Goal: Task Accomplishment & Management: Complete application form

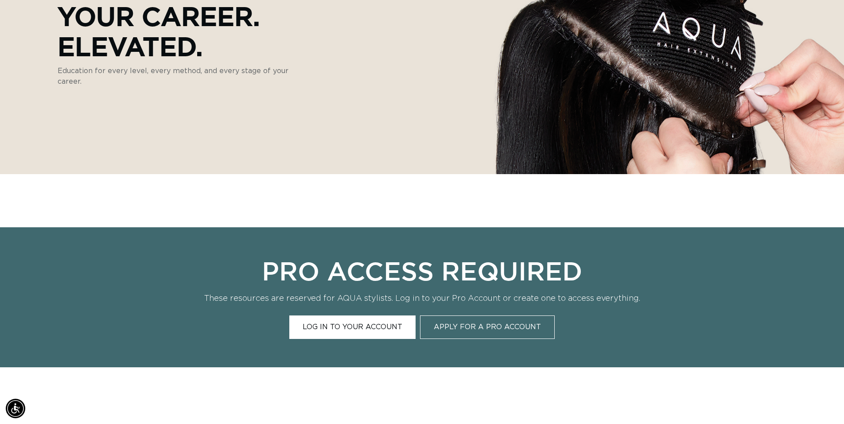
click at [350, 329] on link "Log In to Your Account" at bounding box center [352, 326] width 126 height 23
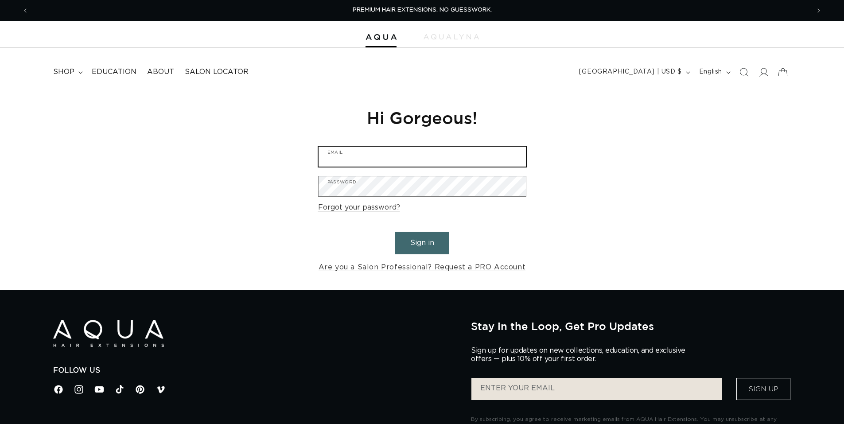
click at [378, 160] on input "Email" at bounding box center [421, 157] width 207 height 20
type input "eddie@eissinc.com"
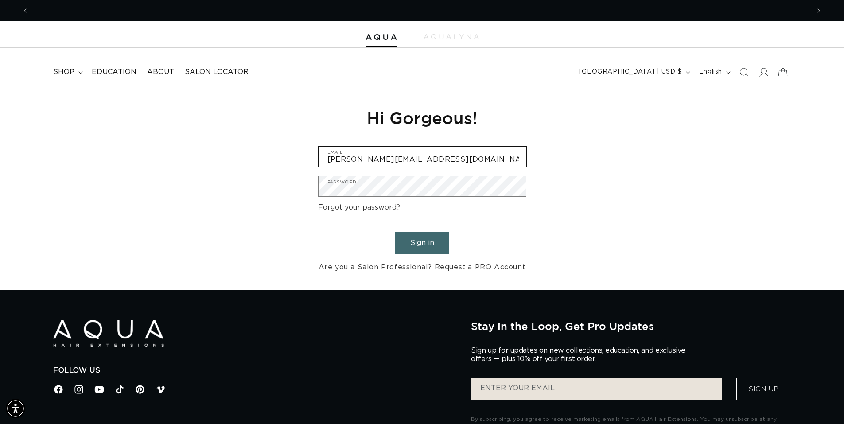
scroll to position [0, 781]
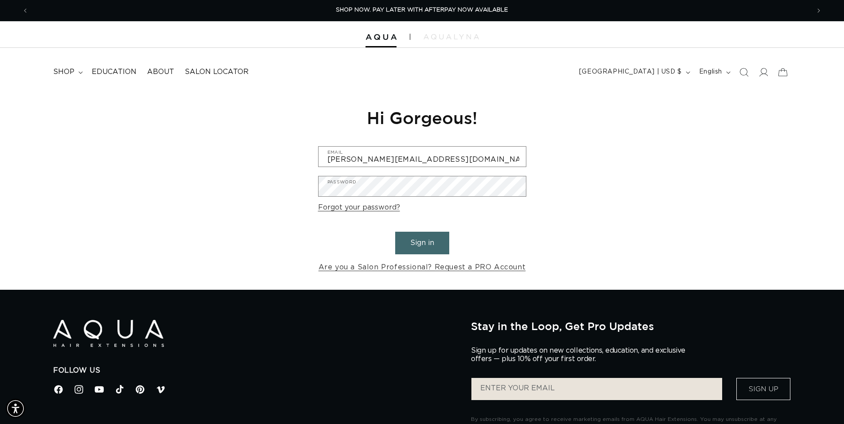
drag, startPoint x: 403, startPoint y: 129, endPoint x: 414, endPoint y: 102, distance: 29.8
click at [403, 128] on div "Reset your password We will send you an email to reset your password Email Subm…" at bounding box center [421, 190] width 221 height 199
click at [104, 74] on span "Education" at bounding box center [114, 71] width 45 height 9
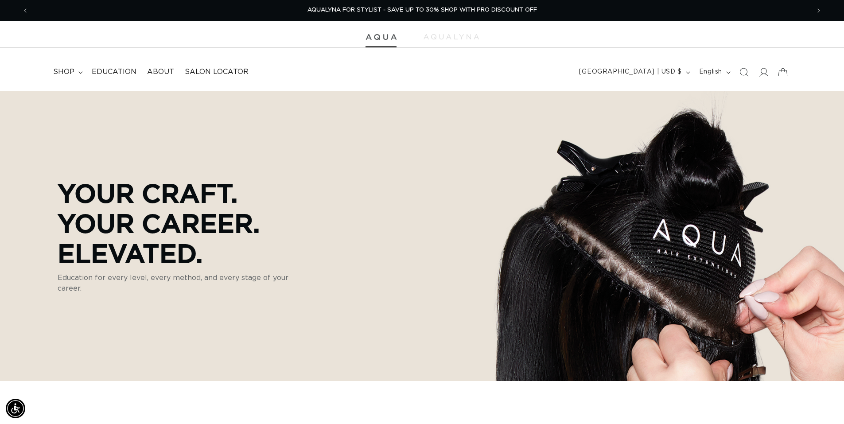
click at [379, 38] on img at bounding box center [380, 37] width 31 height 6
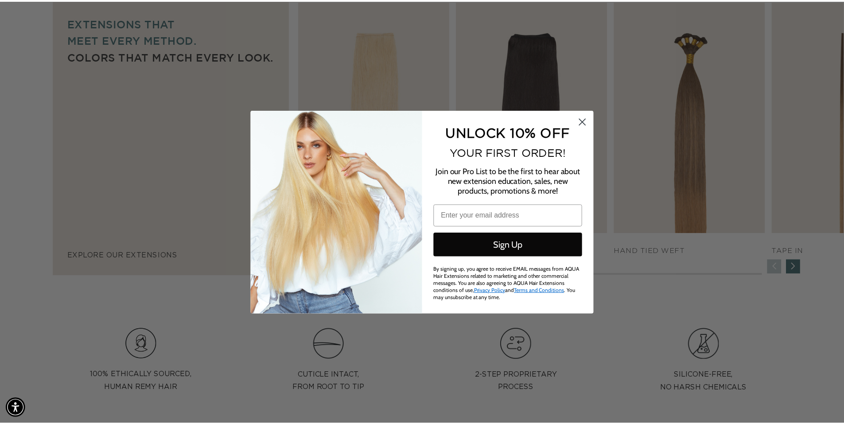
scroll to position [0, 1575]
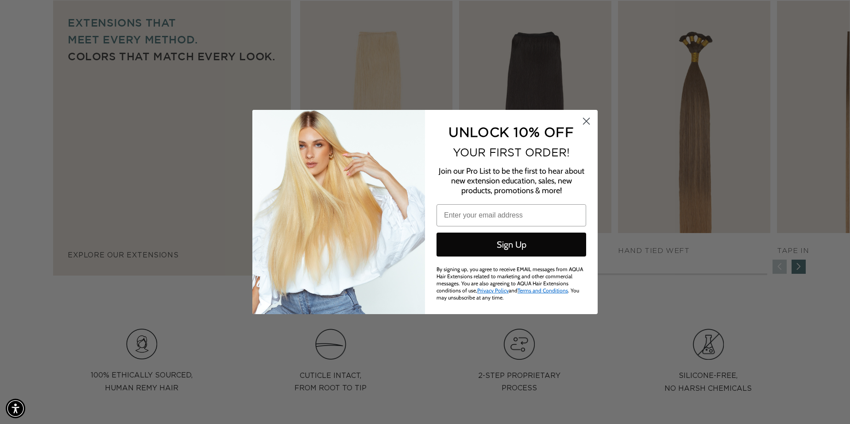
click at [588, 120] on icon "Close dialog" at bounding box center [587, 121] width 6 height 6
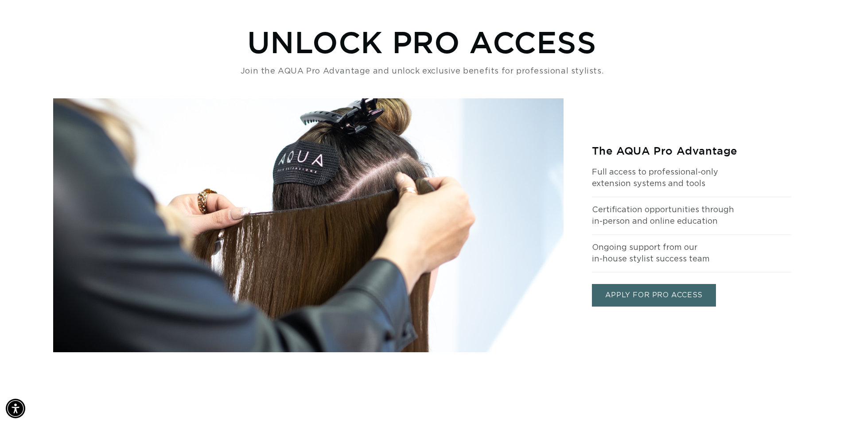
scroll to position [0, 0]
click at [666, 292] on link "APPLY FOR PRO ACCESS" at bounding box center [654, 295] width 124 height 23
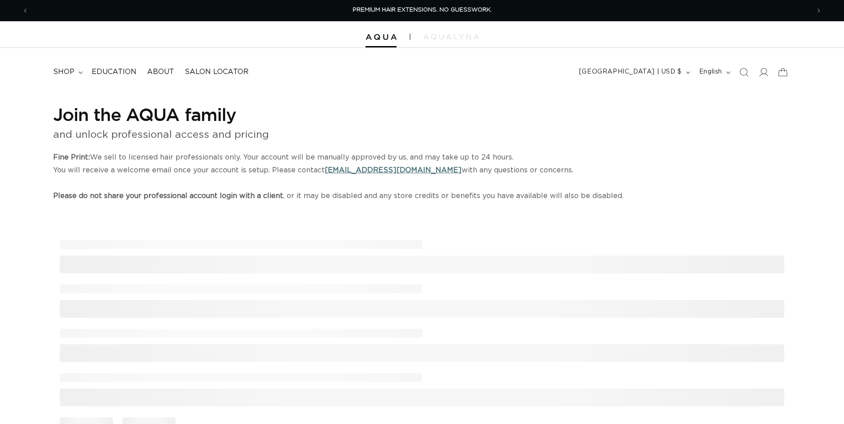
select select "US"
select select "[GEOGRAPHIC_DATA]"
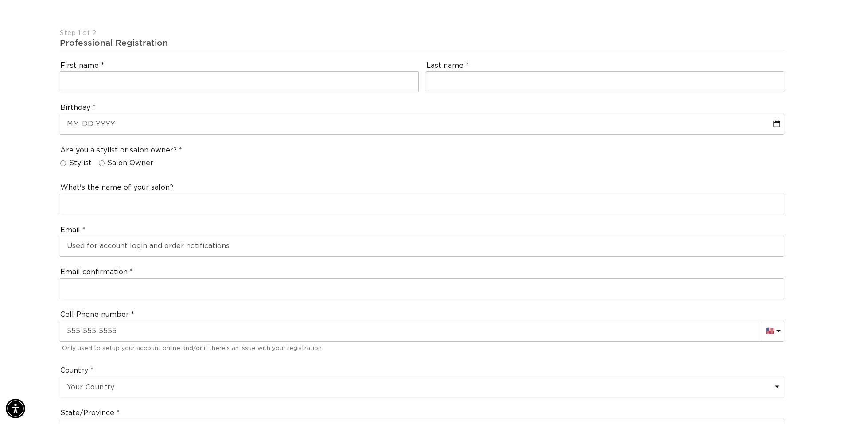
scroll to position [207, 0]
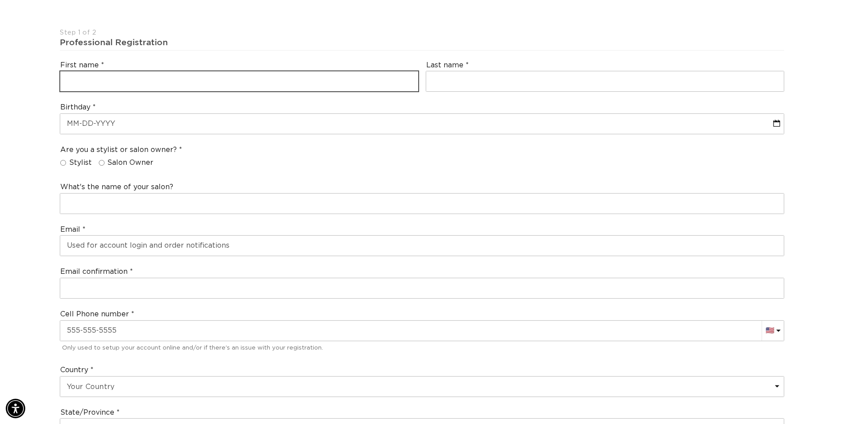
click at [171, 80] on input "text" at bounding box center [239, 81] width 358 height 20
type input "w"
type input "[PERSON_NAME]"
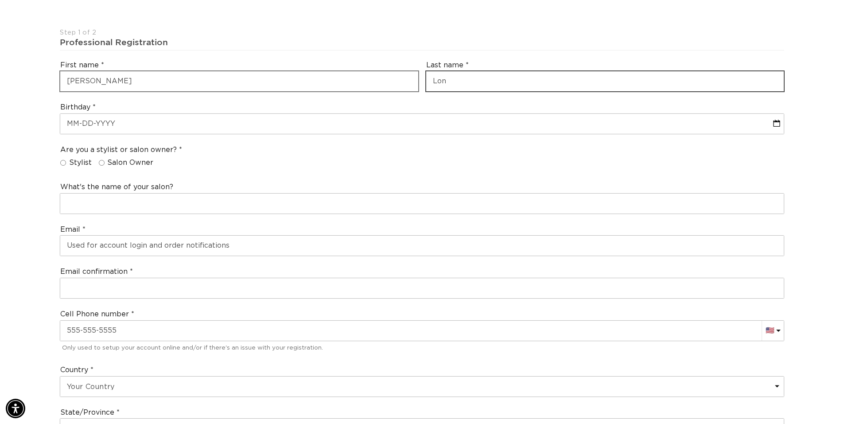
type input "Long"
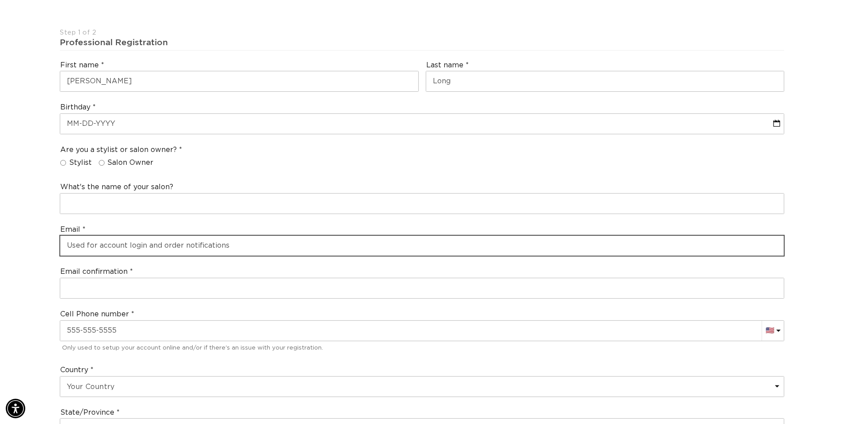
type input "[PERSON_NAME][EMAIL_ADDRESS][DOMAIN_NAME]"
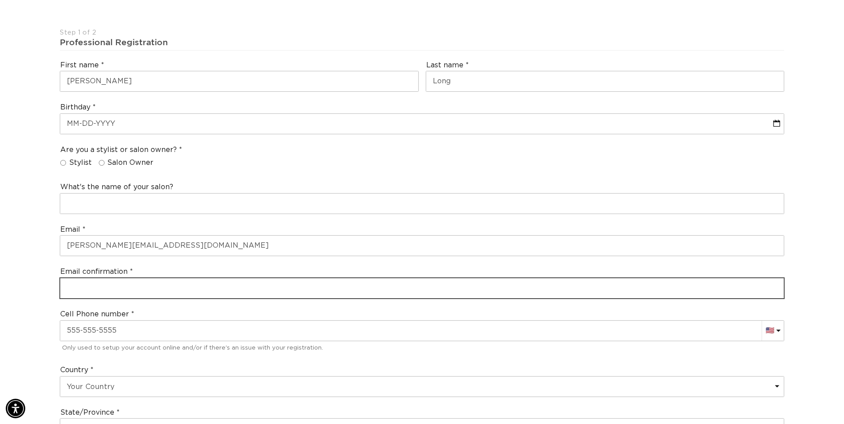
type input "[PERSON_NAME][EMAIL_ADDRESS][DOMAIN_NAME]"
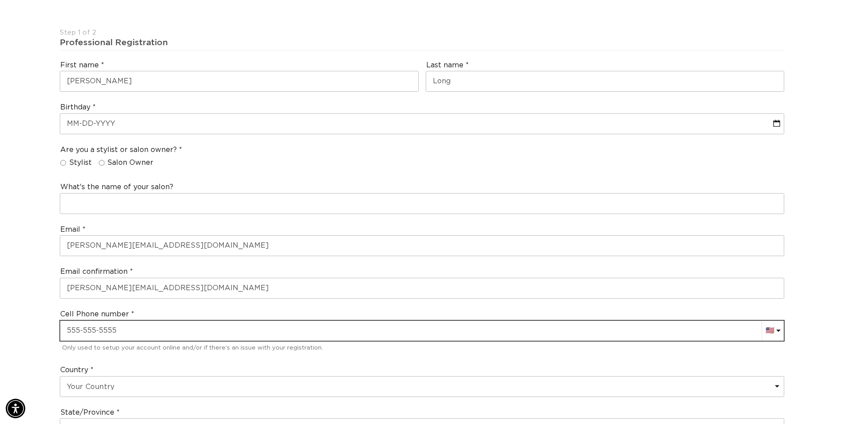
type input "[PHONE_NUMBER]"
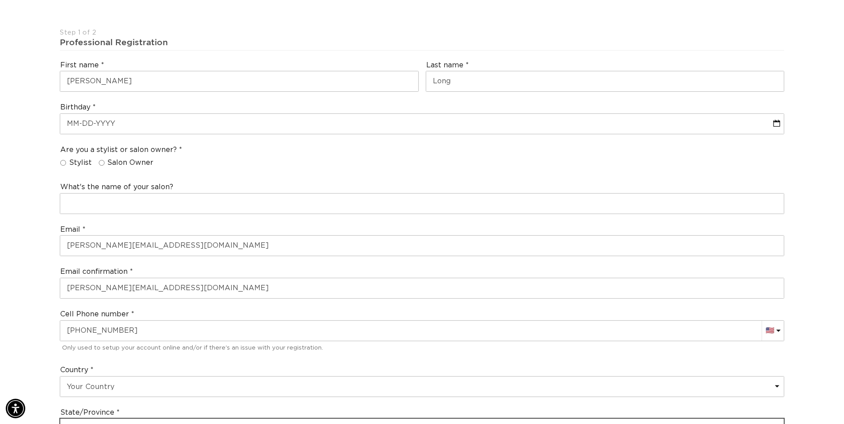
select select "[US_STATE]"
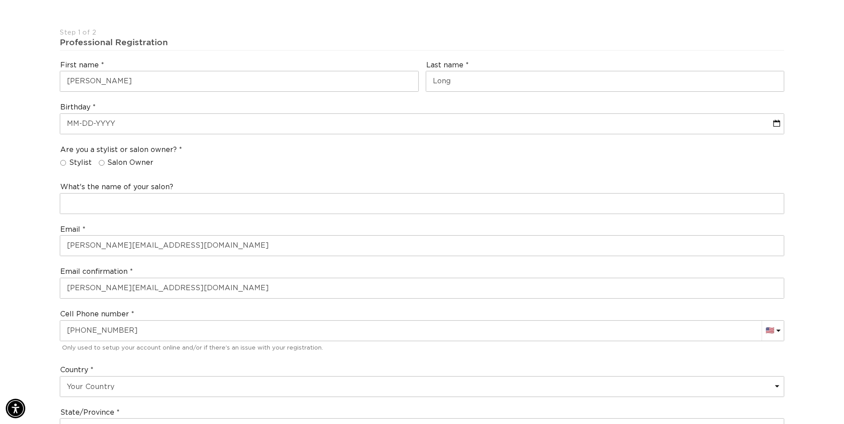
type input "29456"
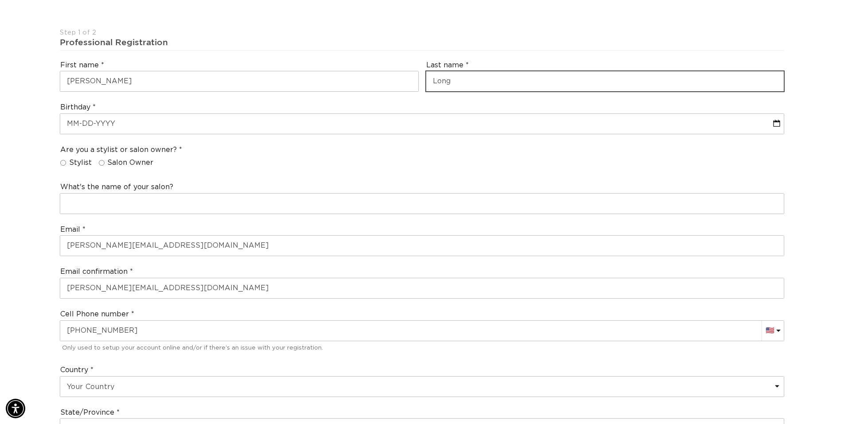
type input "[PHONE_NUMBER]"
type input "Long"
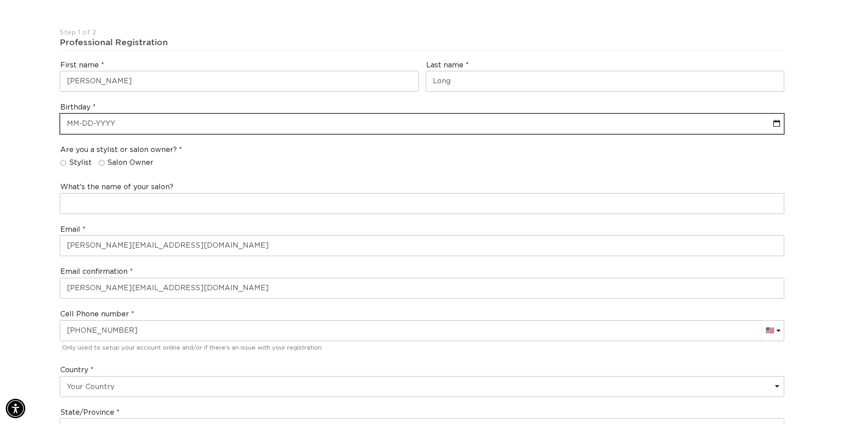
click at [178, 118] on input "text" at bounding box center [421, 124] width 723 height 20
select select "9"
select select "2025"
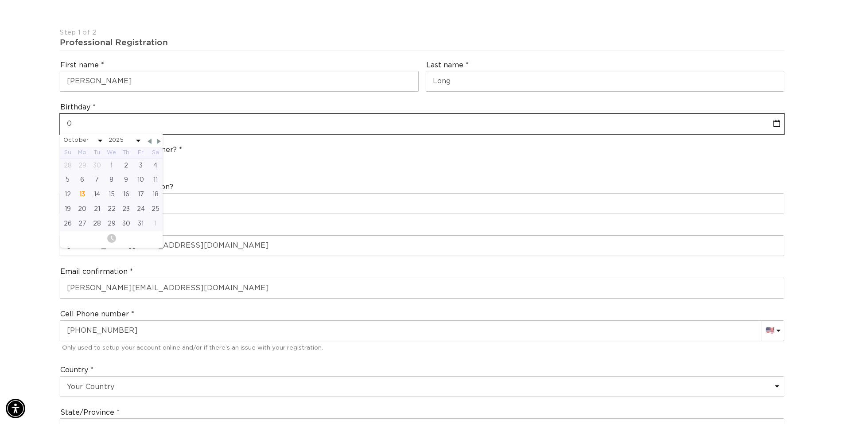
type input "07"
select select "9"
select select "2025"
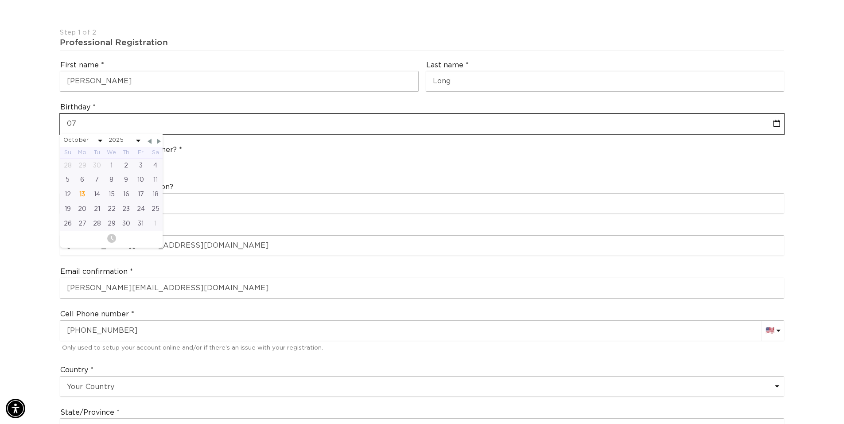
type input "07-2"
select select "9"
select select "2025"
type input "07-28"
select select "9"
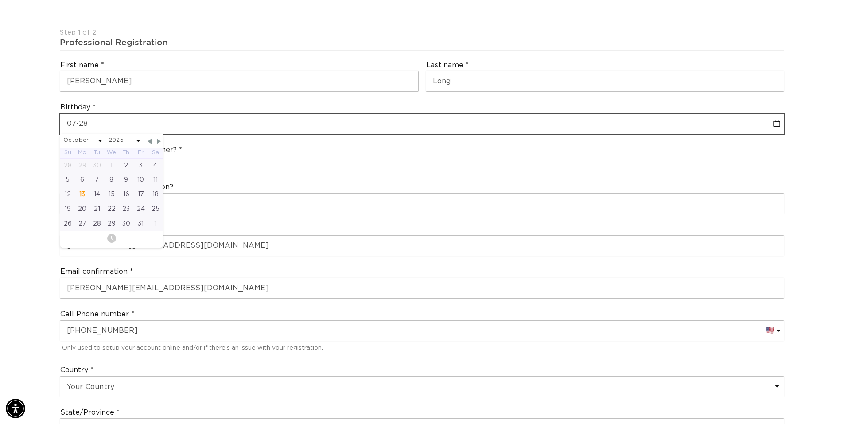
select select "2025"
type input "07-28-1"
select select "9"
select select "2025"
type input "[DATE]"
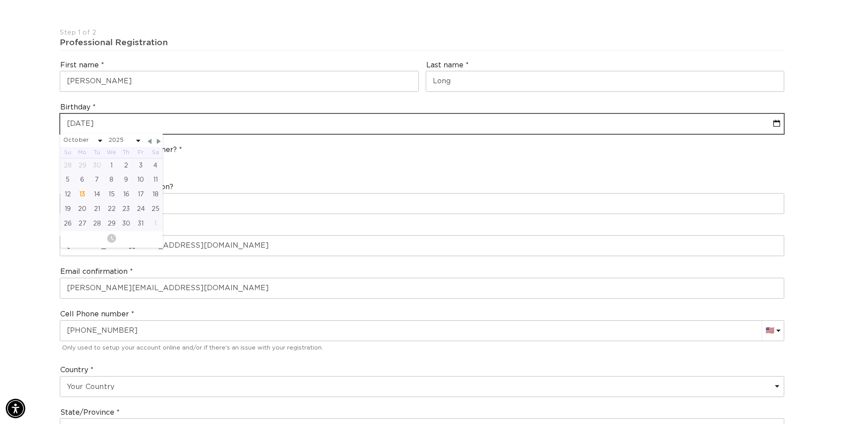
select select "9"
select select "2025"
type input "[PHONE_NUMBER]"
select select "9"
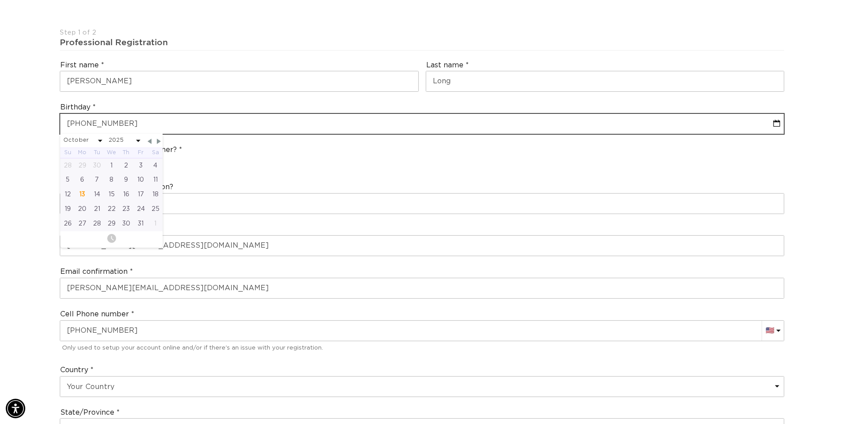
select select "2025"
type input "[DATE]"
select select "6"
select select "1960"
type input "[DATE]"
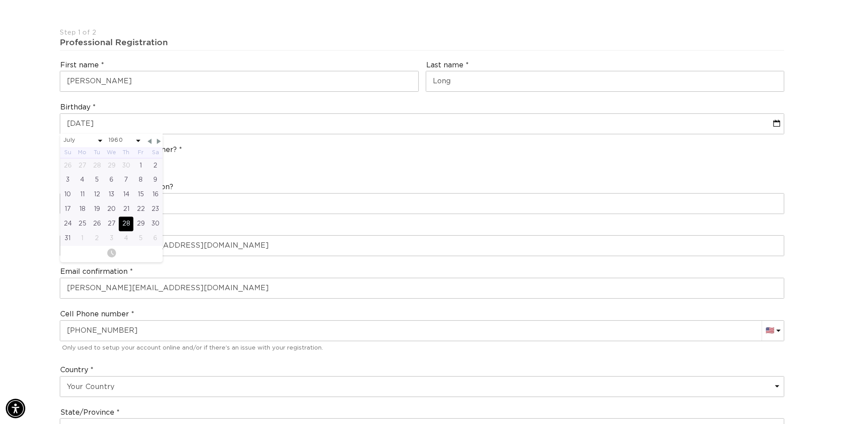
click at [276, 158] on div "Are you a stylist or salon owner? Stylist Salon Owner" at bounding box center [421, 158] width 731 height 34
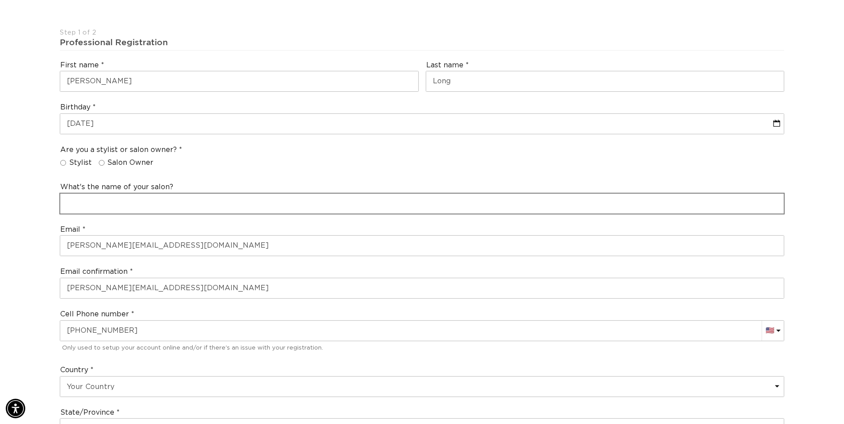
scroll to position [0, 1561]
click at [157, 200] on input "text" at bounding box center [421, 204] width 723 height 20
type input "[PERSON_NAME]"
click at [99, 163] on input "Salon Owner" at bounding box center [102, 163] width 6 height 6
radio input "true"
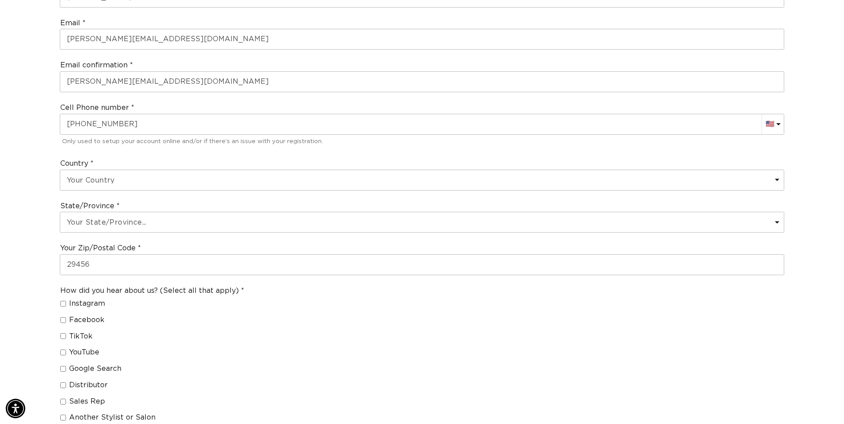
scroll to position [620, 0]
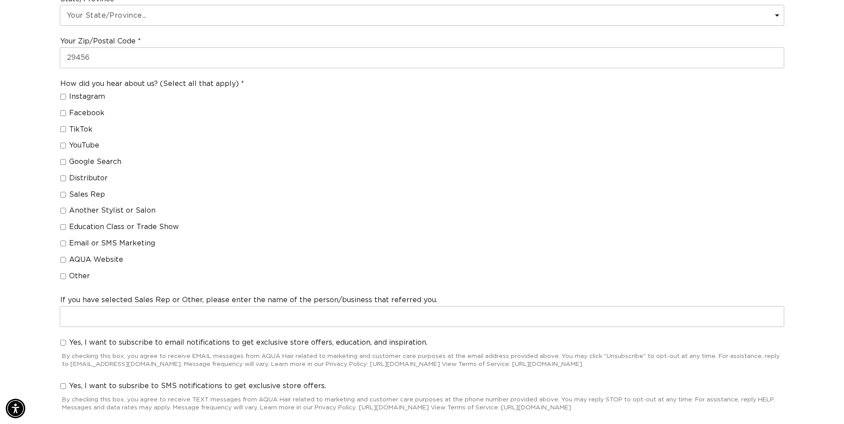
click at [64, 275] on input "Other" at bounding box center [63, 276] width 6 height 6
checkbox input "true"
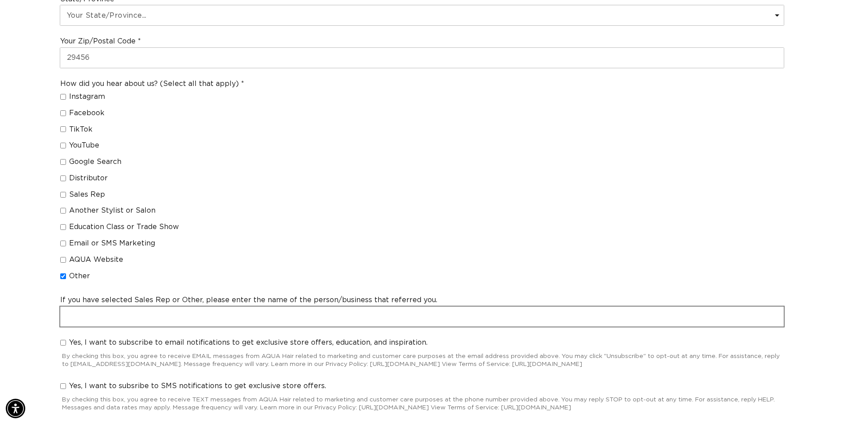
scroll to position [0, 0]
click at [157, 317] on input "text" at bounding box center [421, 316] width 723 height 20
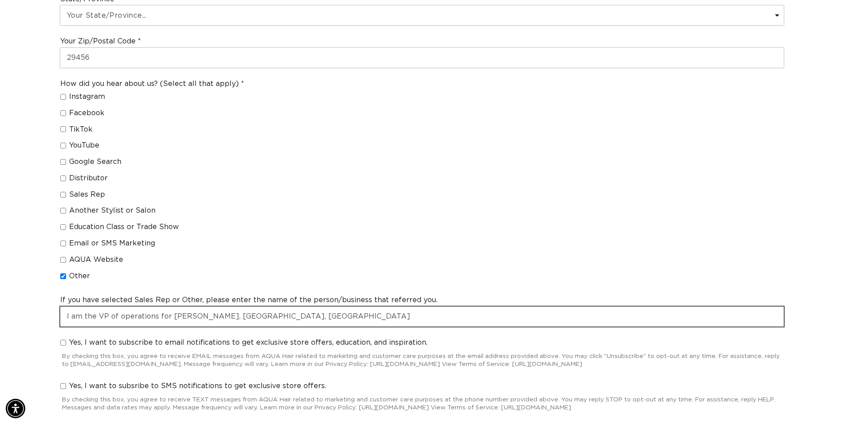
scroll to position [0, 1561]
type input "I am the VP of operations for [PERSON_NAME], [GEOGRAPHIC_DATA], [GEOGRAPHIC_DAT…"
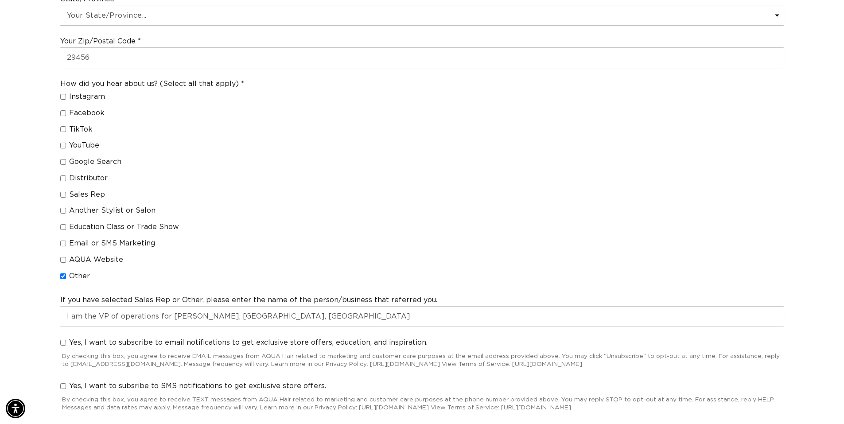
click at [65, 343] on input "Yes, I want to subscribe to email notifications to get exclusive store offers, …" at bounding box center [63, 343] width 6 height 6
checkbox input "true"
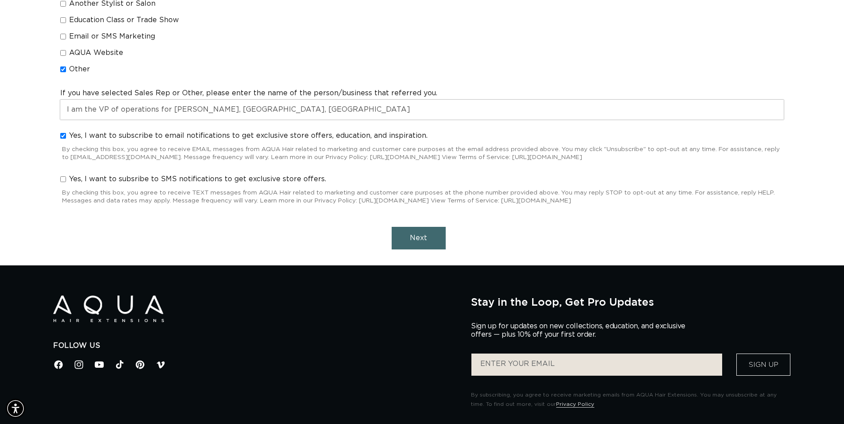
scroll to position [0, 0]
click at [423, 235] on span "Next" at bounding box center [418, 237] width 17 height 7
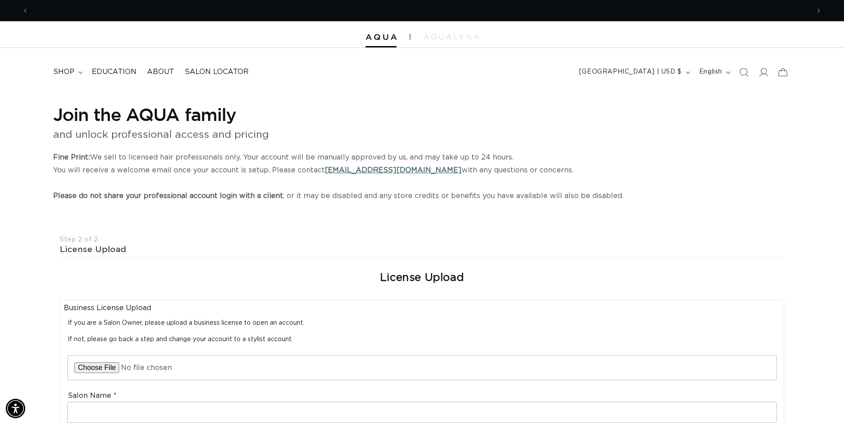
scroll to position [0, 781]
